Goal: Find contact information: Find contact information

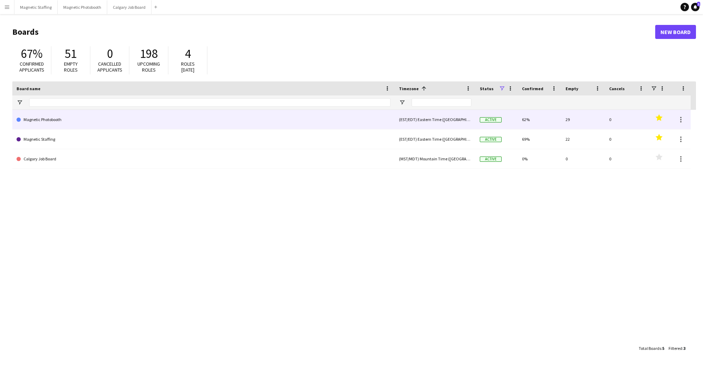
click at [80, 126] on link "Magnetic Photobooth" at bounding box center [204, 120] width 374 height 20
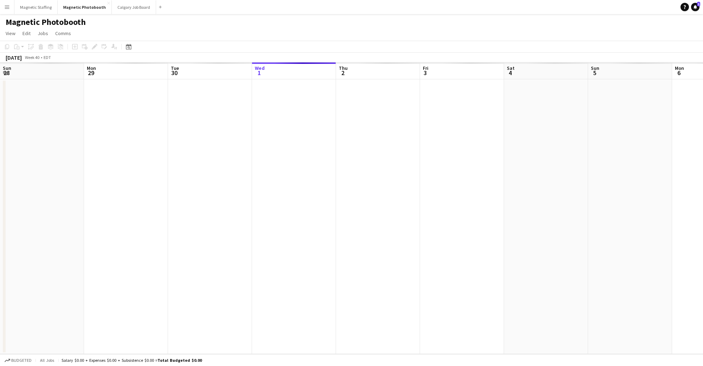
scroll to position [0, 168]
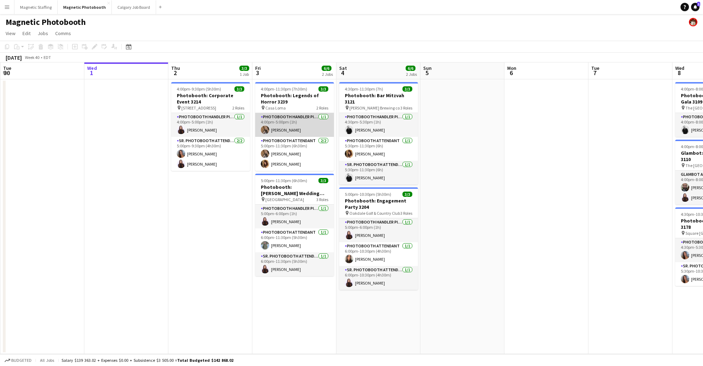
click at [296, 123] on app-card-role "Photobooth Handler Pick-Up/Drop-Off [DATE] 4:00pm-5:00pm (1h) [PERSON_NAME]" at bounding box center [294, 125] width 79 height 24
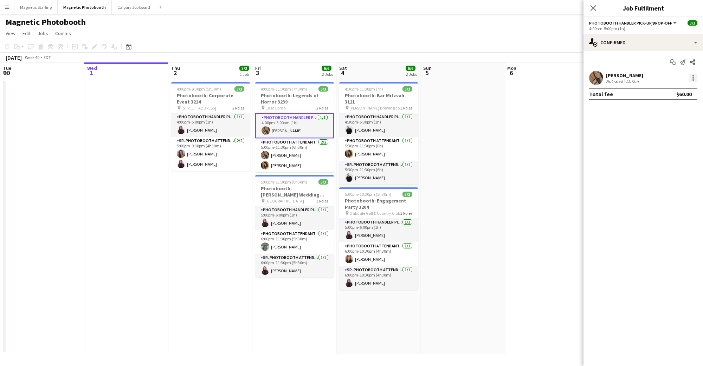
click at [693, 79] on div at bounding box center [692, 79] width 1 height 1
click at [608, 77] on div at bounding box center [351, 183] width 703 height 366
click at [620, 73] on div "[PERSON_NAME]" at bounding box center [624, 75] width 37 height 6
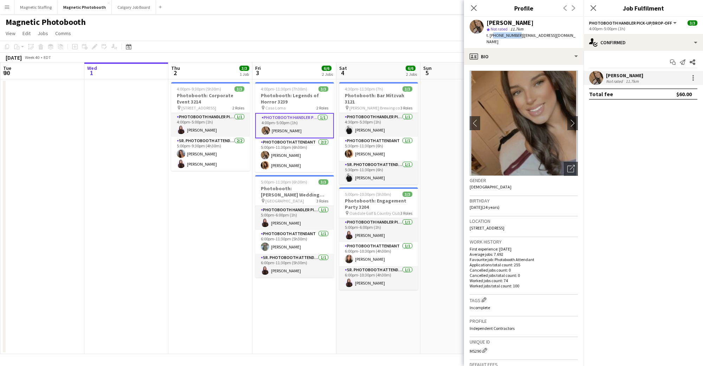
drag, startPoint x: 515, startPoint y: 36, endPoint x: 491, endPoint y: 37, distance: 23.6
click at [491, 37] on span "t. [PHONE_NUMBER]" at bounding box center [504, 35] width 37 height 5
copy span "16479956463"
click at [288, 150] on app-card-role "Photobooth Attendant [DATE] 5:00pm-11:30pm (6h30m) [PERSON_NAME] [PERSON_NAME]" at bounding box center [294, 155] width 79 height 34
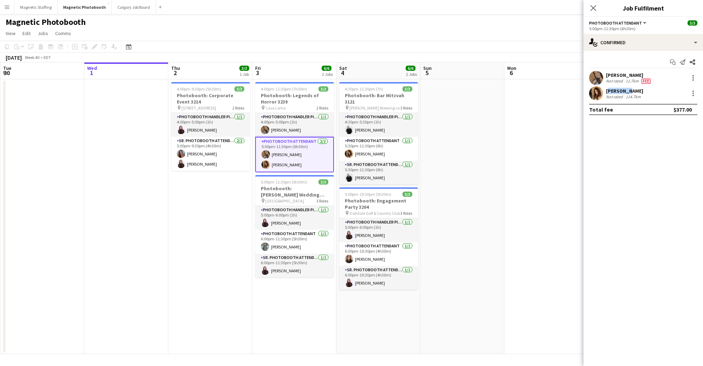
drag, startPoint x: 607, startPoint y: 92, endPoint x: 625, endPoint y: 93, distance: 18.0
click at [625, 93] on div "[PERSON_NAME]" at bounding box center [624, 91] width 37 height 6
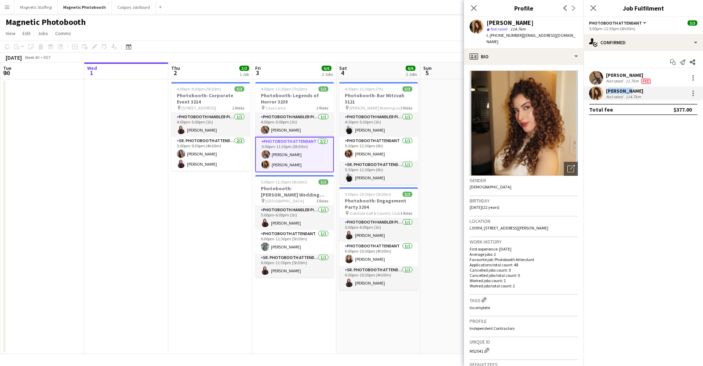
copy div "[PERSON_NAME]"
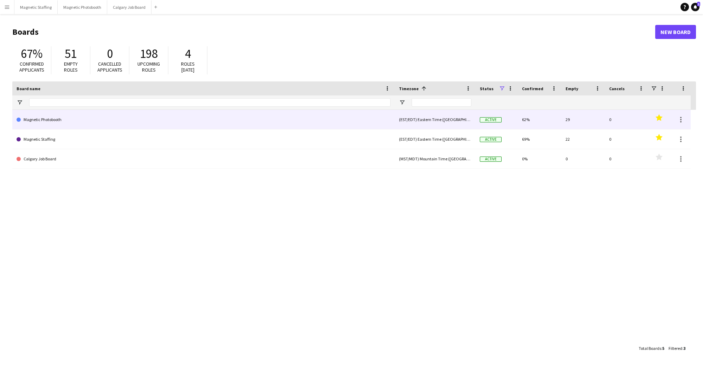
click at [87, 124] on link "Magnetic Photobooth" at bounding box center [204, 120] width 374 height 20
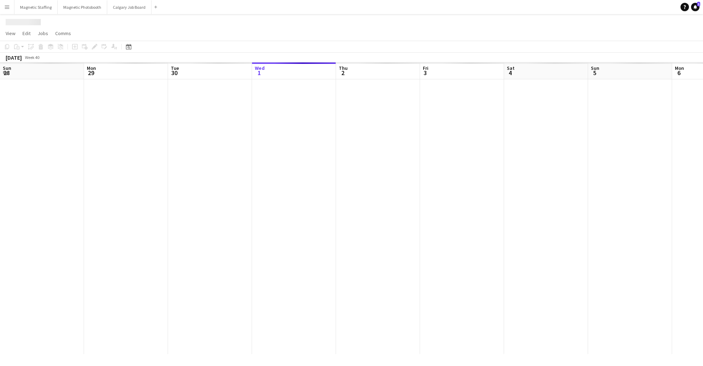
scroll to position [0, 168]
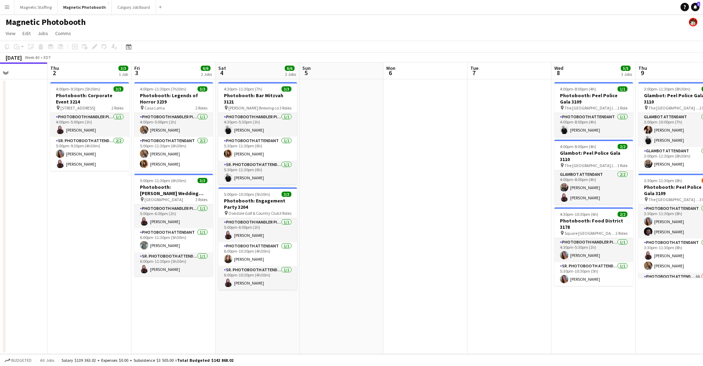
drag, startPoint x: 485, startPoint y: 164, endPoint x: 306, endPoint y: 168, distance: 178.5
click at [441, 164] on app-calendar-viewport "Sun 28 Mon 29 3/3 1 Job Tue 30 Wed 1 Thu 2 3/3 1 Job Fri 3 6/6 2 Jobs Sat 4 6/6…" at bounding box center [351, 209] width 703 height 292
